Goal: Task Accomplishment & Management: Use online tool/utility

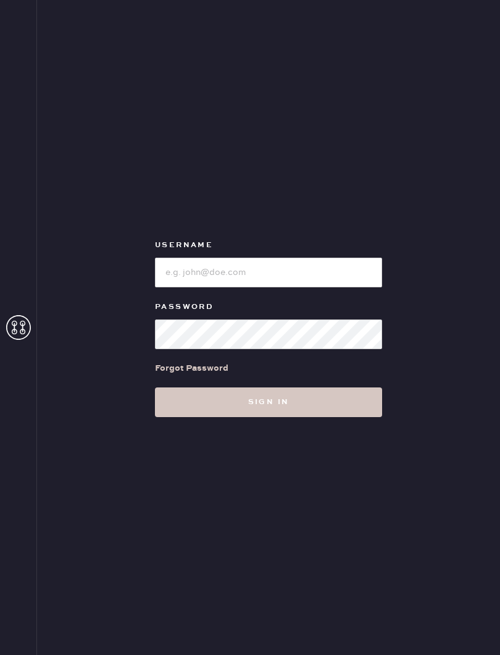
click at [269, 402] on button "Sign in" at bounding box center [268, 402] width 227 height 30
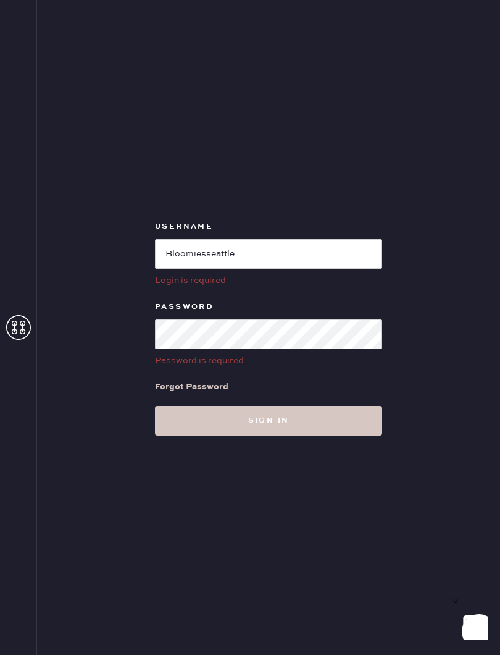
type input "Bloomiesseattle"
click at [316, 300] on label "Password" at bounding box center [268, 307] width 227 height 15
click at [337, 424] on button "Sign in" at bounding box center [268, 421] width 227 height 30
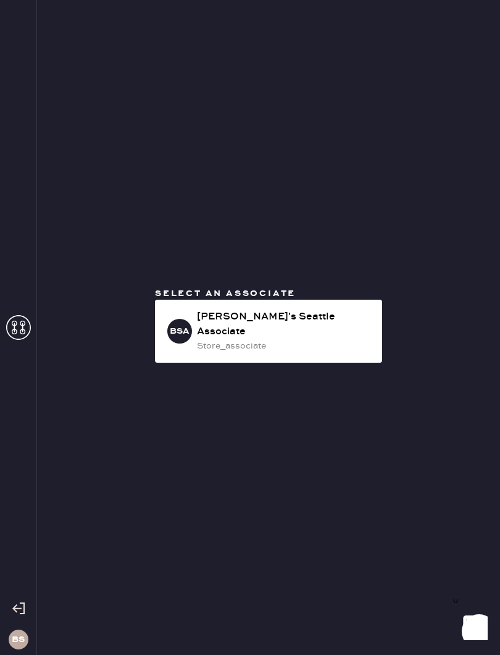
click at [319, 339] on div "store_associate" at bounding box center [284, 346] width 175 height 14
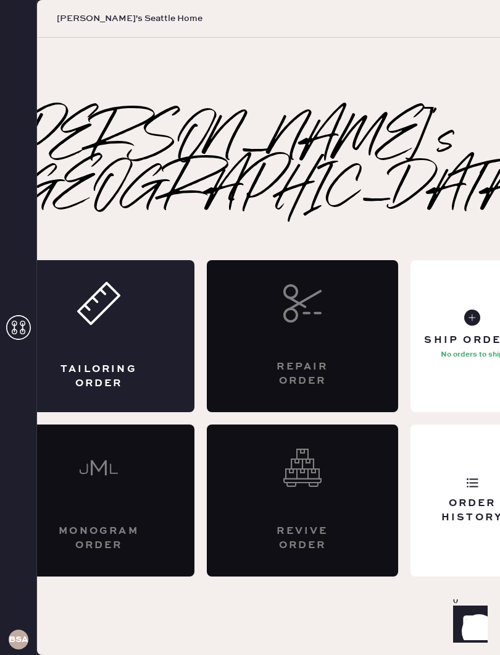
click at [179, 315] on div "Tailoring Order" at bounding box center [99, 336] width 192 height 152
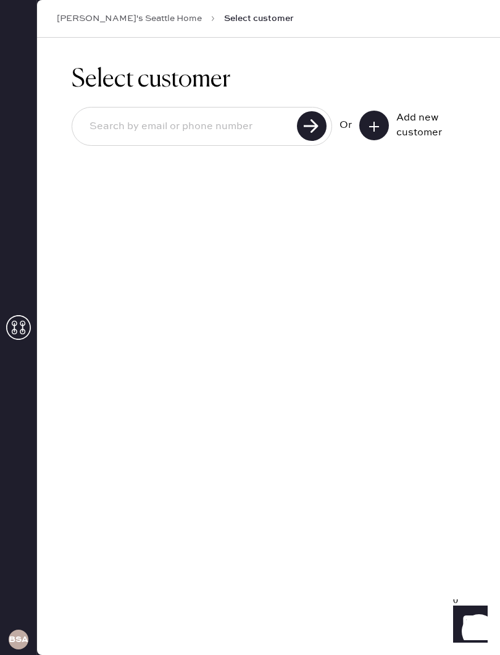
click at [114, 2] on div "[PERSON_NAME]'s Seattle Home Select customer" at bounding box center [268, 19] width 463 height 38
click at [382, 127] on button at bounding box center [375, 126] width 30 height 30
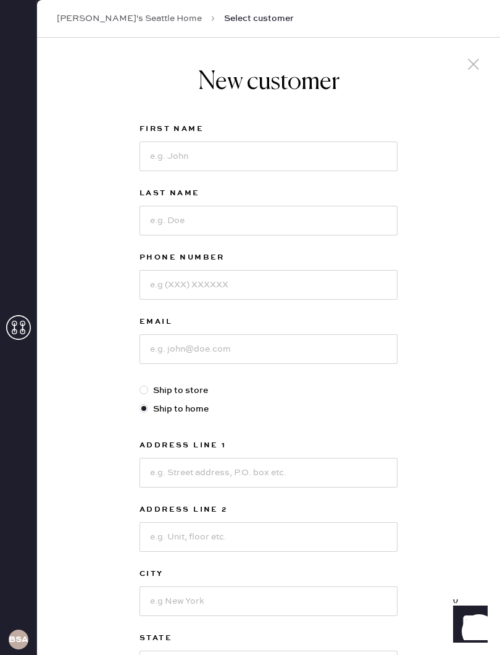
click at [470, 54] on div at bounding box center [473, 66] width 23 height 26
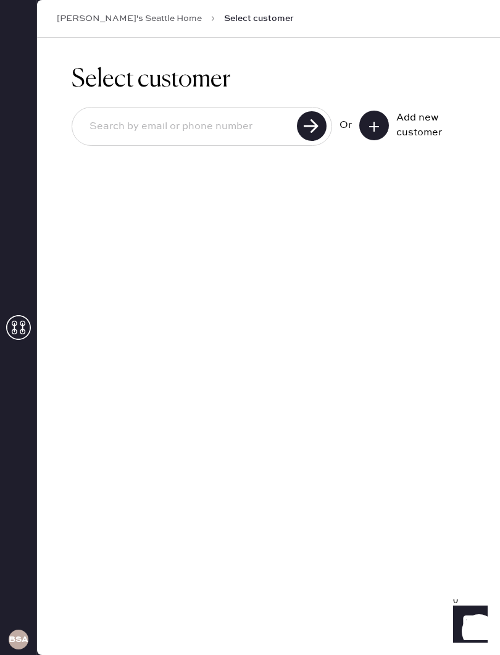
click at [112, 17] on link "[PERSON_NAME]'s Seattle Home" at bounding box center [129, 18] width 145 height 12
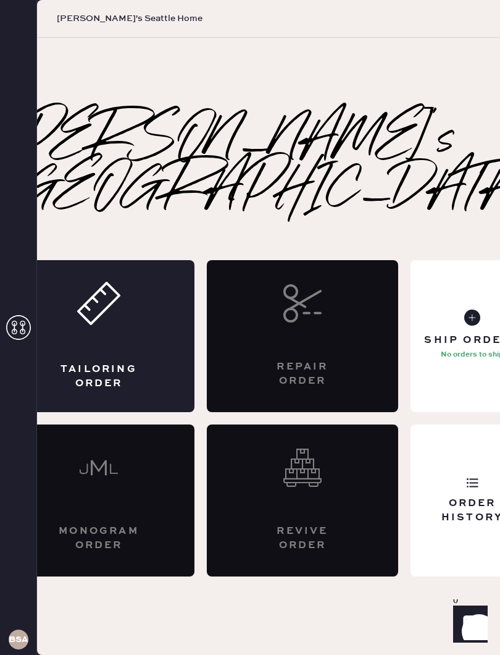
click at [408, 182] on div "[PERSON_NAME]'s [GEOGRAPHIC_DATA]" at bounding box center [268, 166] width 531 height 99
click at [411, 269] on div "Ship Orders No orders to ship" at bounding box center [473, 336] width 124 height 152
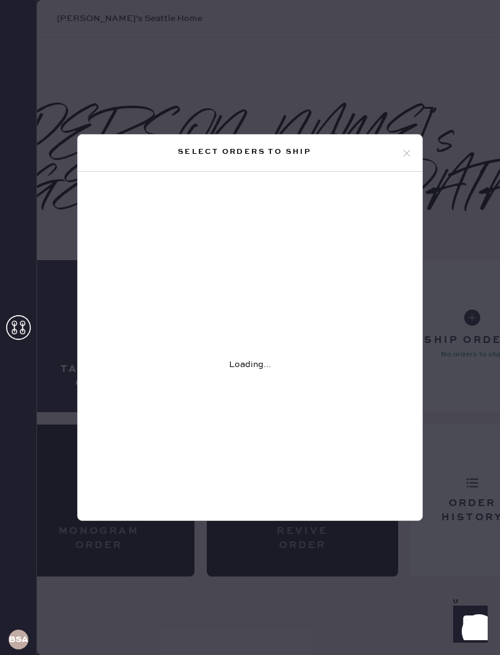
click at [410, 81] on div "Select orders to ship Loading..." at bounding box center [250, 327] width 500 height 655
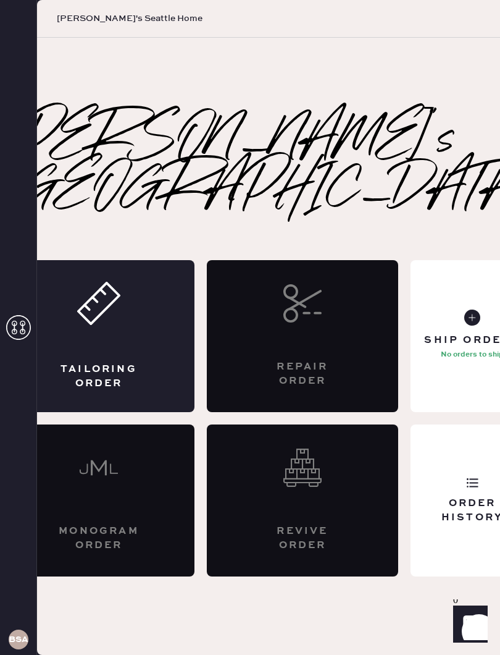
click at [418, 147] on div "[PERSON_NAME]'s [GEOGRAPHIC_DATA]" at bounding box center [268, 166] width 531 height 99
click at [437, 496] on div "Order History" at bounding box center [473, 510] width 104 height 28
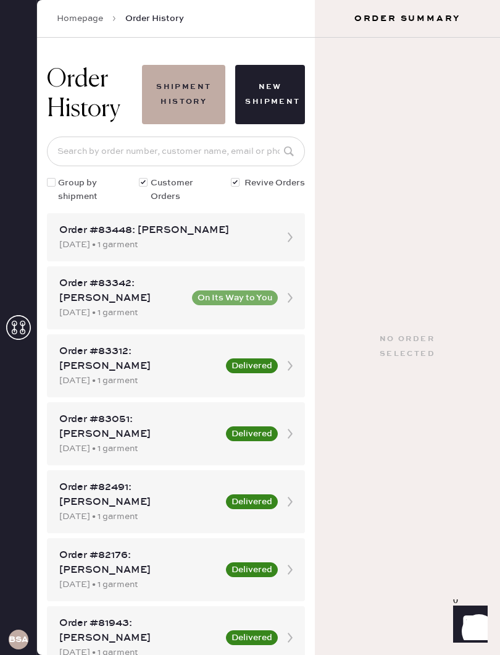
click at [133, 299] on div "Order #83342: [PERSON_NAME]" at bounding box center [121, 291] width 125 height 30
